Goal: Task Accomplishment & Management: Complete application form

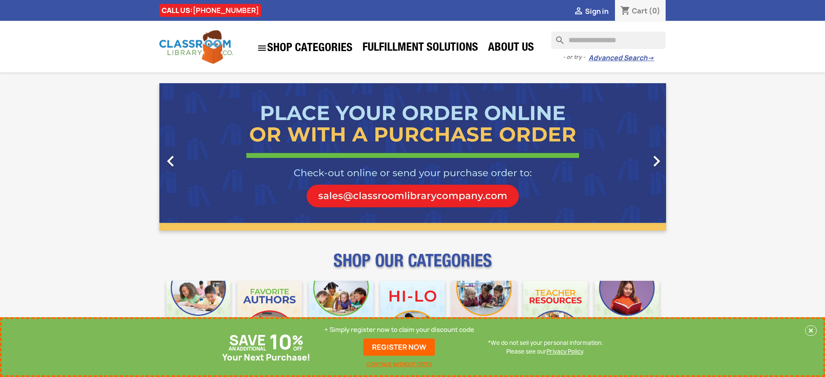
click at [399, 330] on p "+ Simply register now to claim your discount code" at bounding box center [399, 329] width 150 height 9
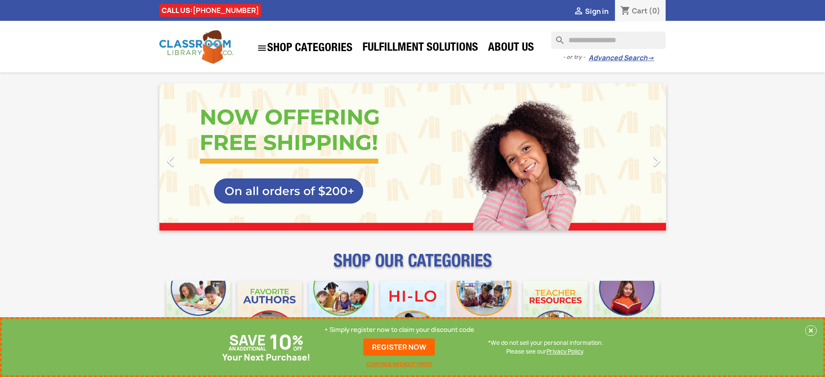
click at [399, 330] on p "+ Simply register now to claim your discount code" at bounding box center [399, 329] width 150 height 9
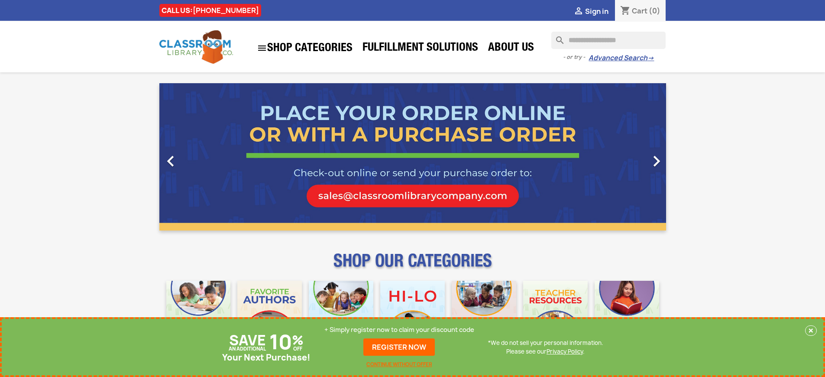
click at [399, 330] on p "+ Simply register now to claim your discount code" at bounding box center [399, 329] width 150 height 9
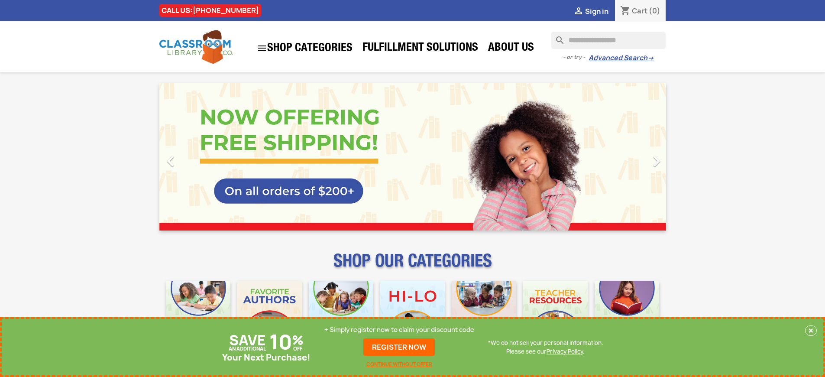
click at [399, 330] on p "+ Simply register now to claim your discount code" at bounding box center [399, 329] width 150 height 9
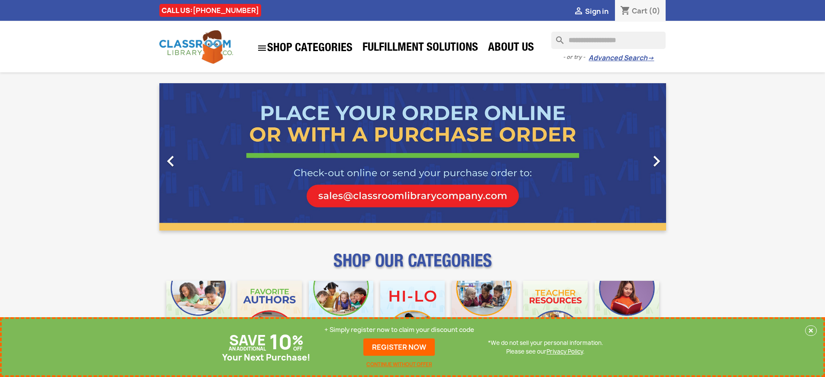
click at [399, 330] on p "+ Simply register now to claim your discount code" at bounding box center [399, 329] width 150 height 9
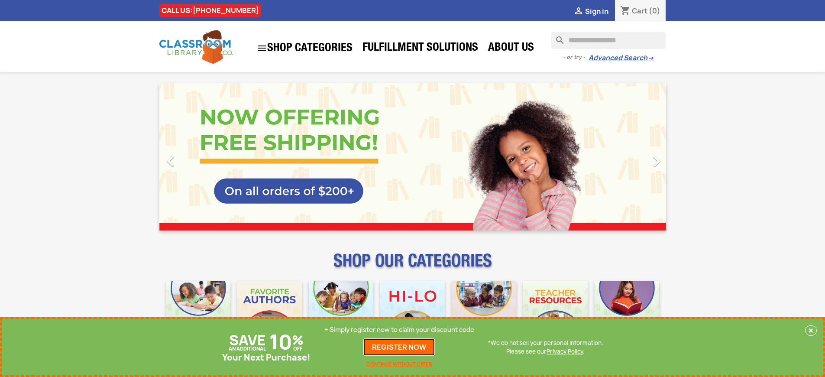
click at [399, 347] on link "REGISTER NOW" at bounding box center [398, 346] width 71 height 17
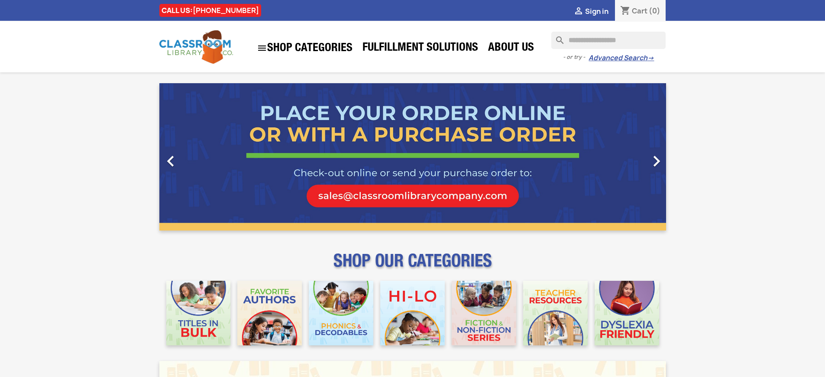
click at [596, 11] on span "Sign in" at bounding box center [596, 11] width 23 height 10
